Goal: Transaction & Acquisition: Purchase product/service

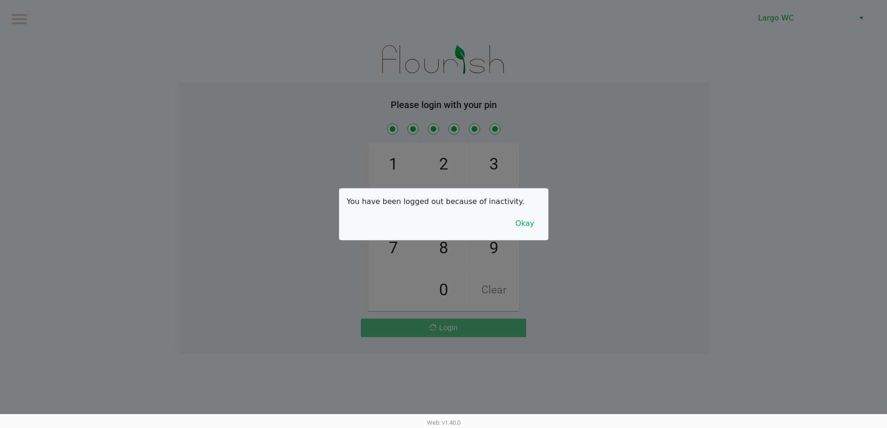
drag, startPoint x: 0, startPoint y: 0, endPoint x: 252, endPoint y: 155, distance: 295.3
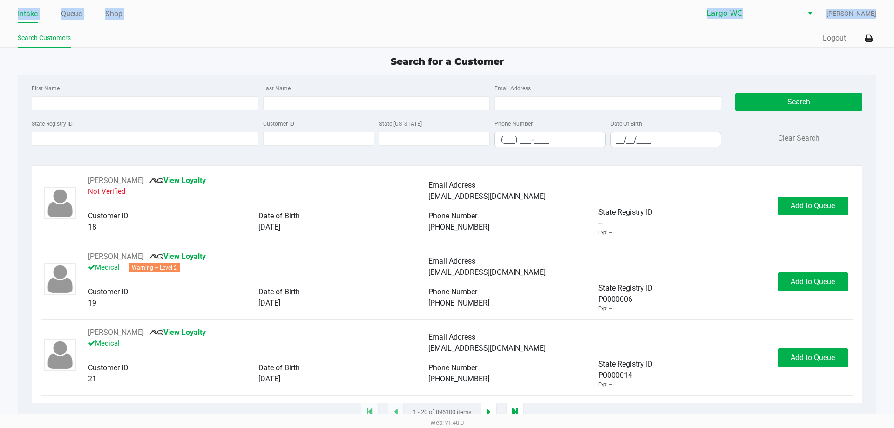
click at [89, 38] on ul "Search Customers" at bounding box center [232, 39] width 429 height 16
click at [76, 4] on div "Intake Queue Shop Largo WC [PERSON_NAME] Search Customers Quick Sale Logout" at bounding box center [447, 24] width 894 height 48
click at [75, 15] on link "Queue" at bounding box center [71, 13] width 21 height 13
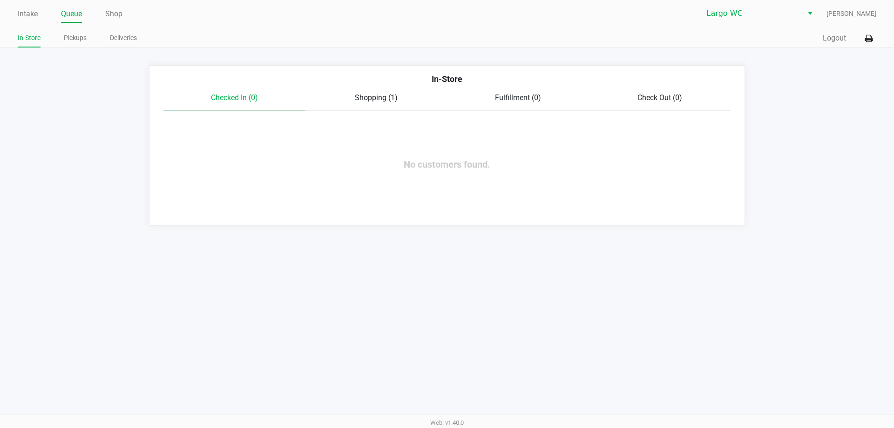
click at [73, 31] on div "In-Store Pickups Deliveries" at bounding box center [232, 38] width 429 height 17
drag, startPoint x: 80, startPoint y: 38, endPoint x: 146, endPoint y: 59, distance: 68.9
click at [82, 37] on link "Pickups" at bounding box center [75, 38] width 23 height 12
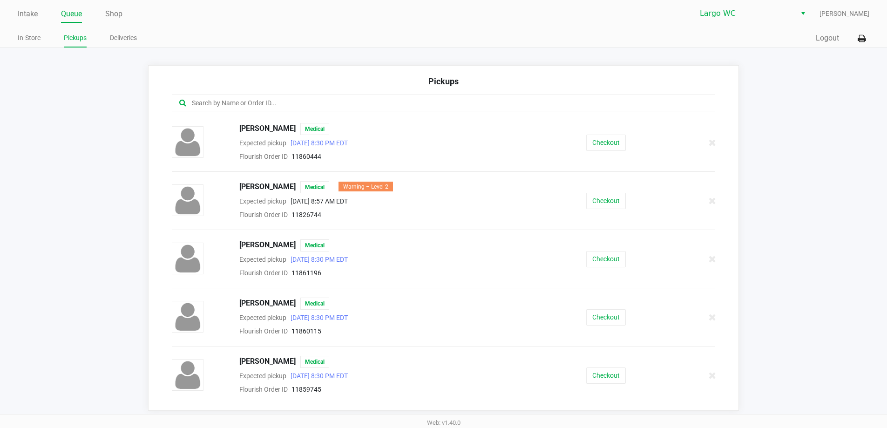
click at [250, 100] on input "text" at bounding box center [429, 103] width 476 height 11
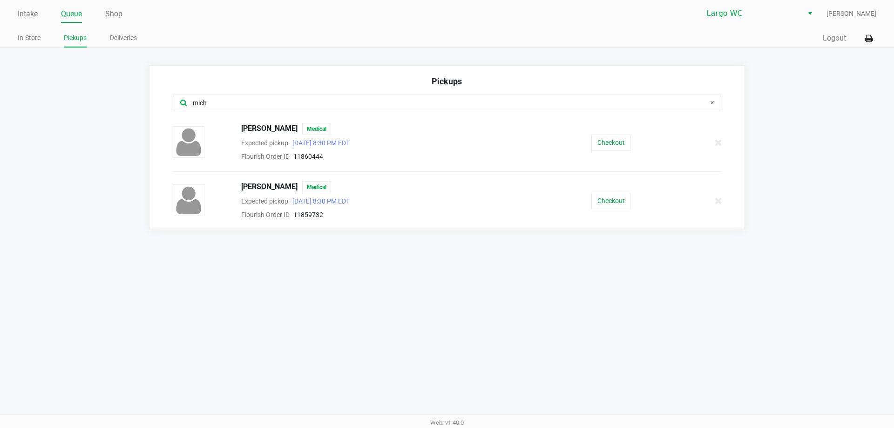
type input "mich"
click at [609, 211] on div "[PERSON_NAME] Medical Expected pickup [DATE] 8:30 PM EDT Flourish Order ID 1185…" at bounding box center [447, 200] width 563 height 39
click at [608, 207] on button "Checkout" at bounding box center [612, 201] width 40 height 16
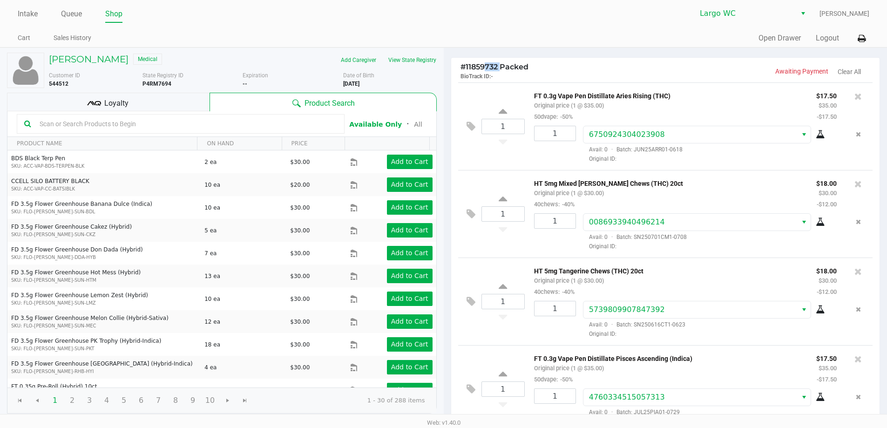
drag, startPoint x: 481, startPoint y: 68, endPoint x: 501, endPoint y: 67, distance: 19.6
click at [501, 67] on span "# 11859732 Packed" at bounding box center [495, 66] width 68 height 9
copy span "9732"
